Goal: Task Accomplishment & Management: Use online tool/utility

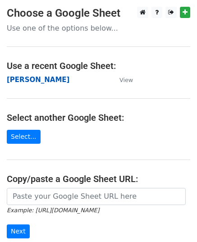
click at [20, 81] on strong "[PERSON_NAME]" at bounding box center [38, 80] width 63 height 8
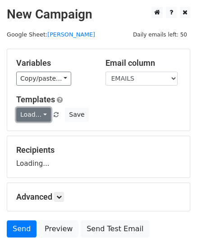
click at [33, 116] on link "Load..." at bounding box center [33, 115] width 35 height 14
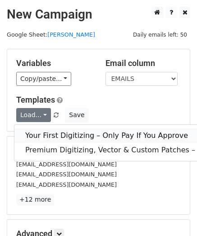
click at [54, 130] on link "Your First Digitizing – Only Pay If You Approve" at bounding box center [151, 135] width 274 height 14
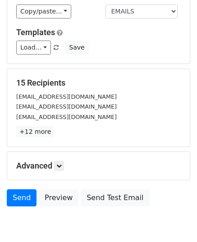
scroll to position [107, 0]
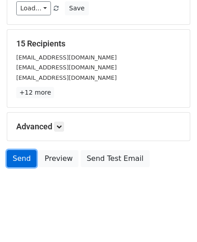
click at [21, 163] on link "Send" at bounding box center [22, 158] width 30 height 17
